Goal: Check status

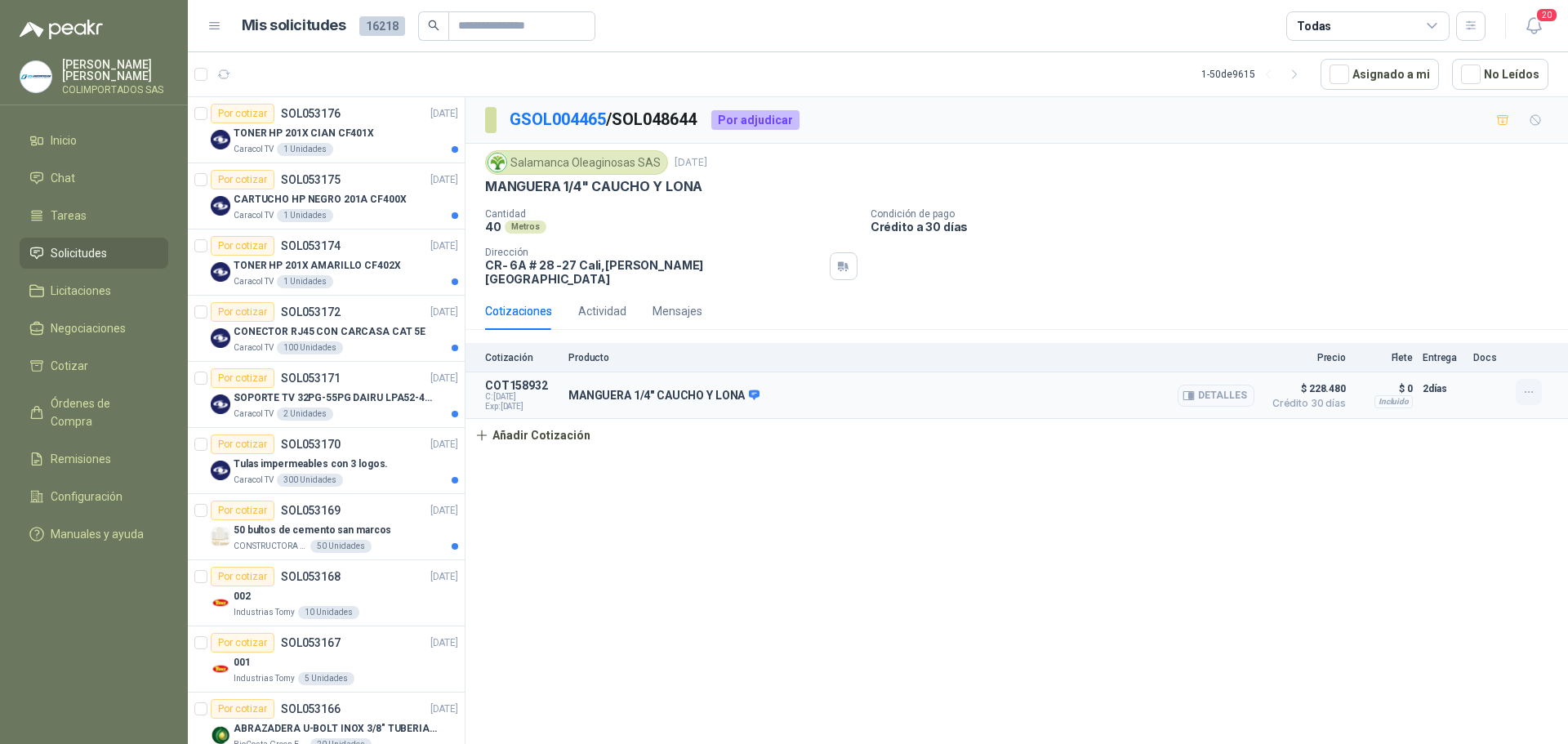
click at [1531, 386] on icon "button" at bounding box center [1530, 392] width 14 height 14
click at [1211, 518] on div "GSOL004465 / SOL048644 Por adjudicar Salamanca Oleaginosas SAS [DATE] MANGUERA …" at bounding box center [1017, 423] width 1103 height 652
